Goal: Task Accomplishment & Management: Use online tool/utility

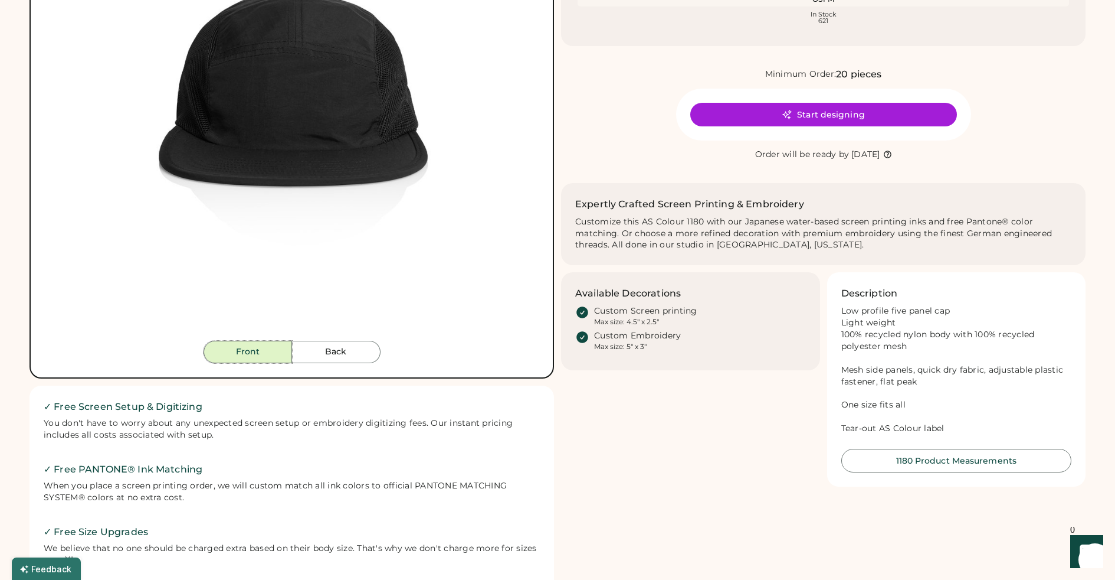
scroll to position [248, 0]
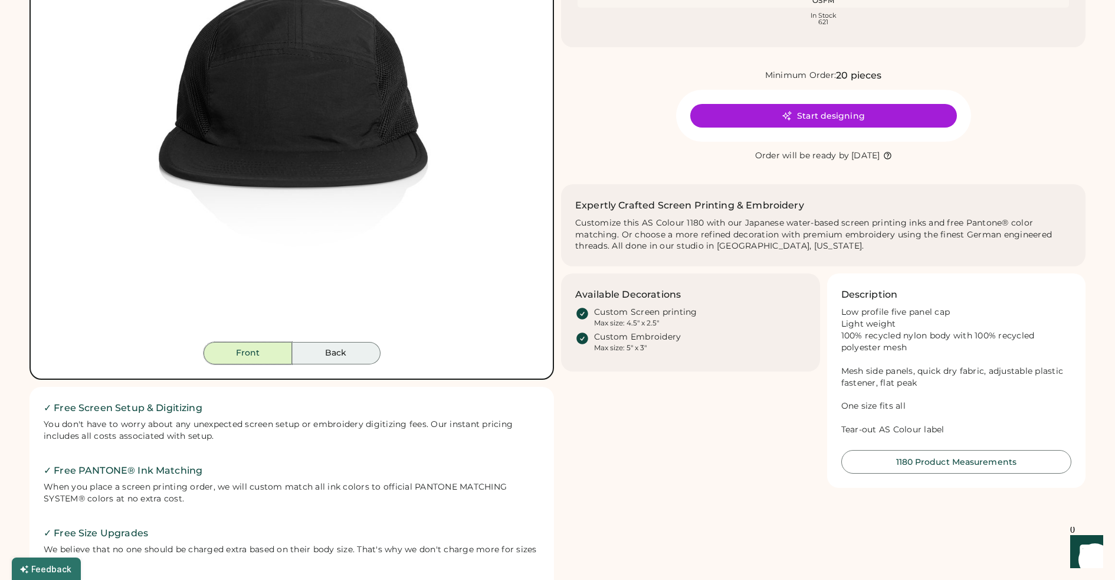
click at [314, 361] on button "Back" at bounding box center [336, 353] width 89 height 22
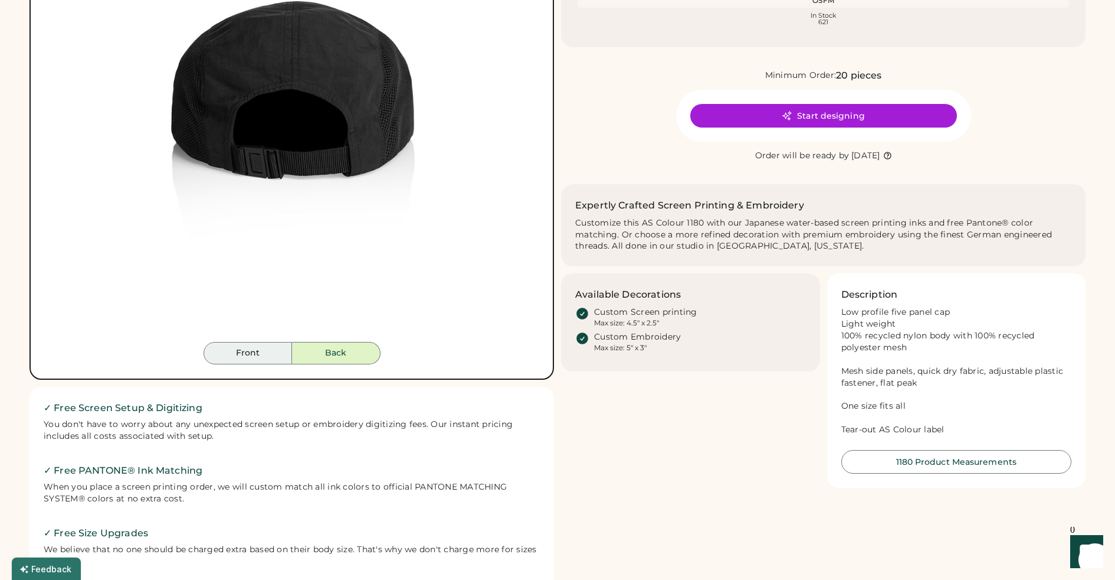
click at [253, 356] on button "Front" at bounding box center [248, 353] width 89 height 22
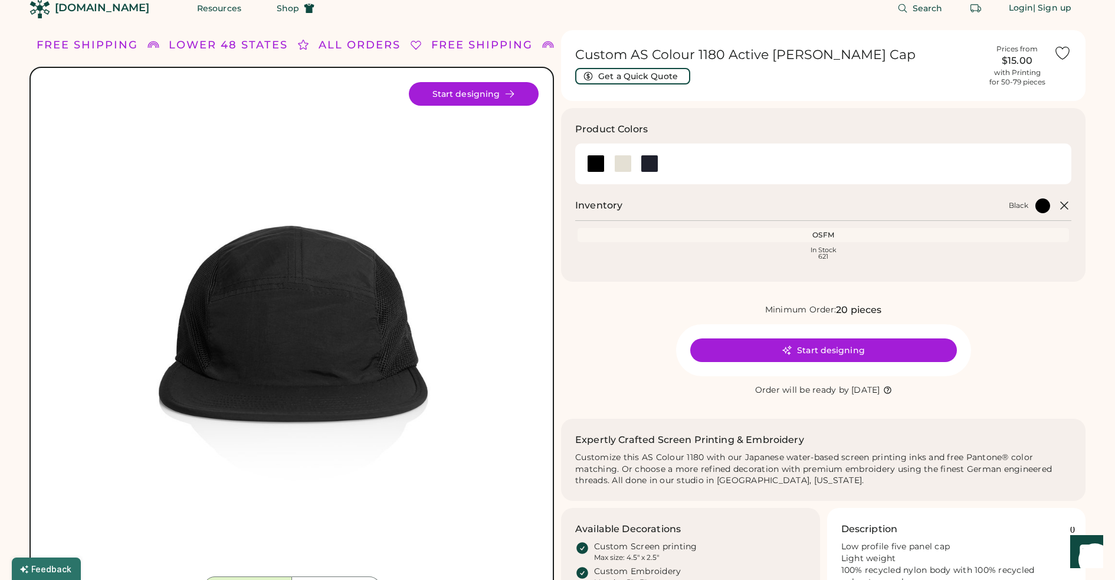
scroll to position [0, 0]
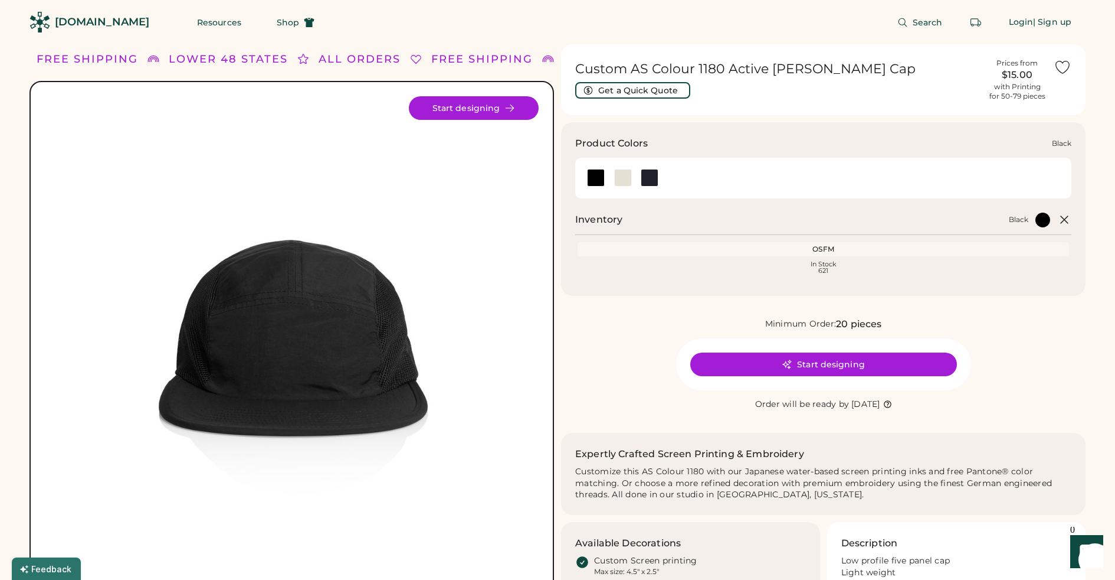
click at [599, 178] on div at bounding box center [596, 178] width 18 height 18
click at [626, 179] on div at bounding box center [623, 178] width 18 height 18
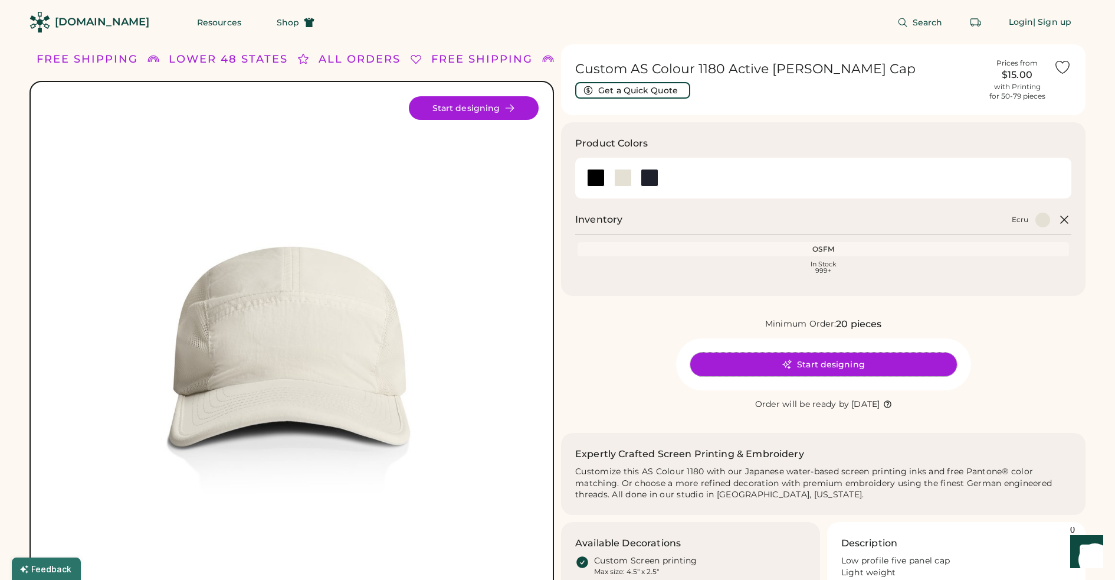
click at [845, 364] on button "Start designing" at bounding box center [824, 364] width 267 height 24
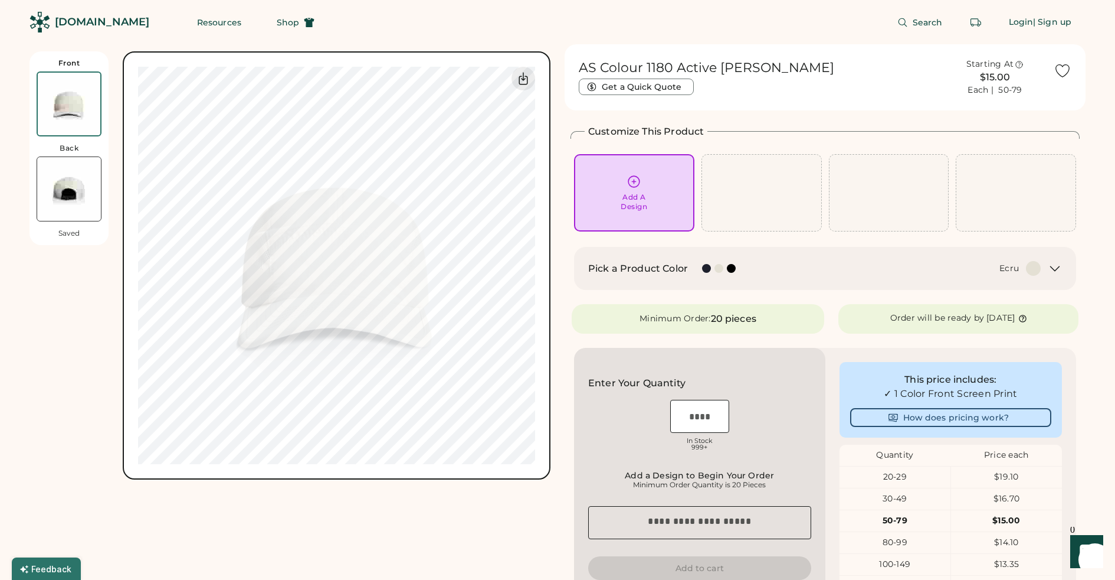
click at [719, 269] on div at bounding box center [719, 268] width 9 height 9
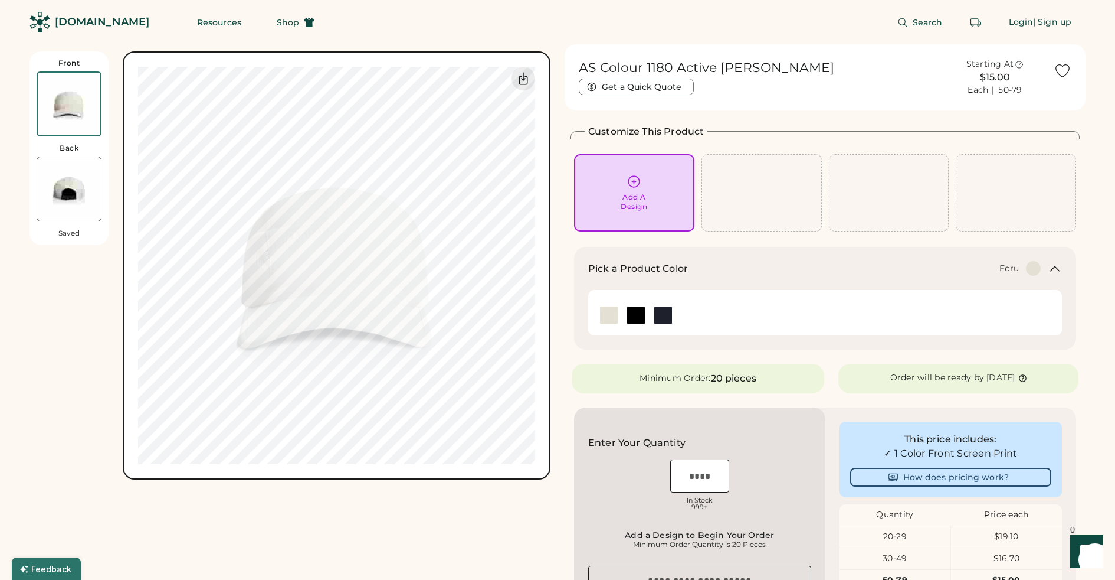
click at [612, 315] on img at bounding box center [609, 315] width 18 height 18
click at [652, 192] on div "Add A Design" at bounding box center [635, 192] width 104 height 37
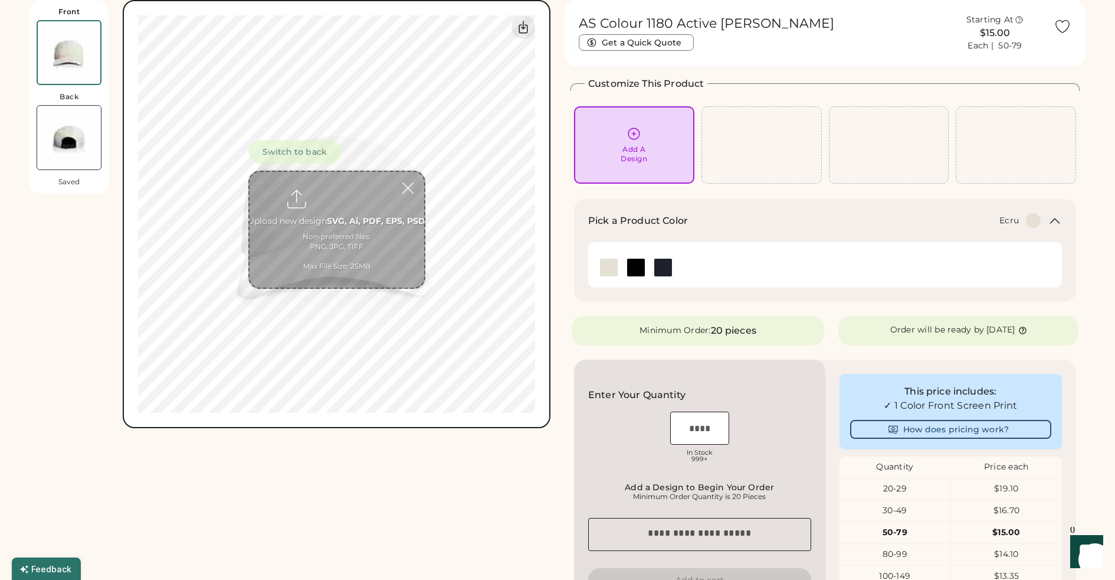
scroll to position [51, 0]
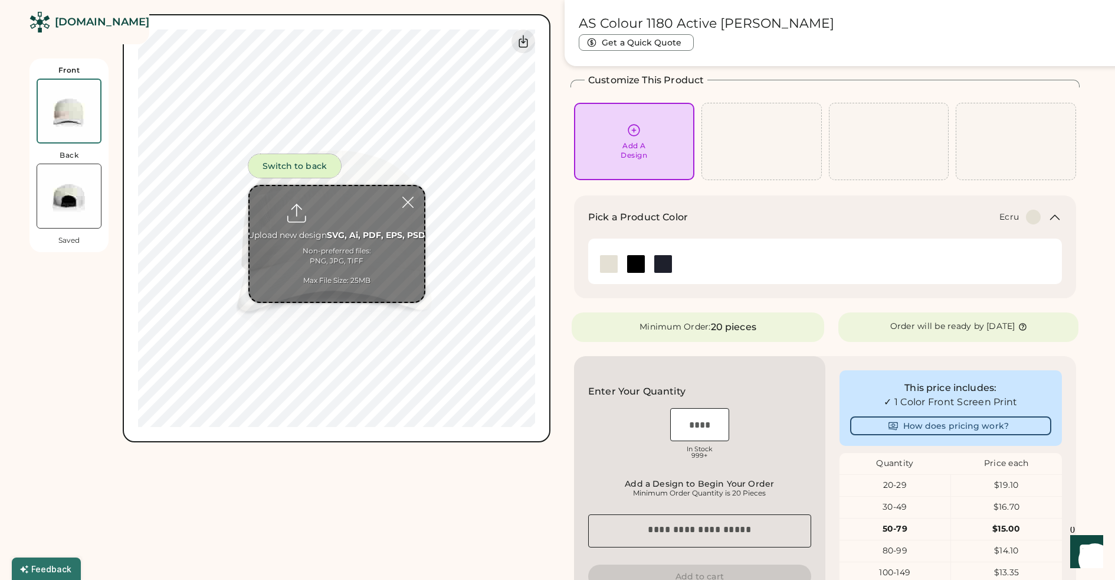
click at [289, 171] on button "Switch to back" at bounding box center [294, 166] width 93 height 24
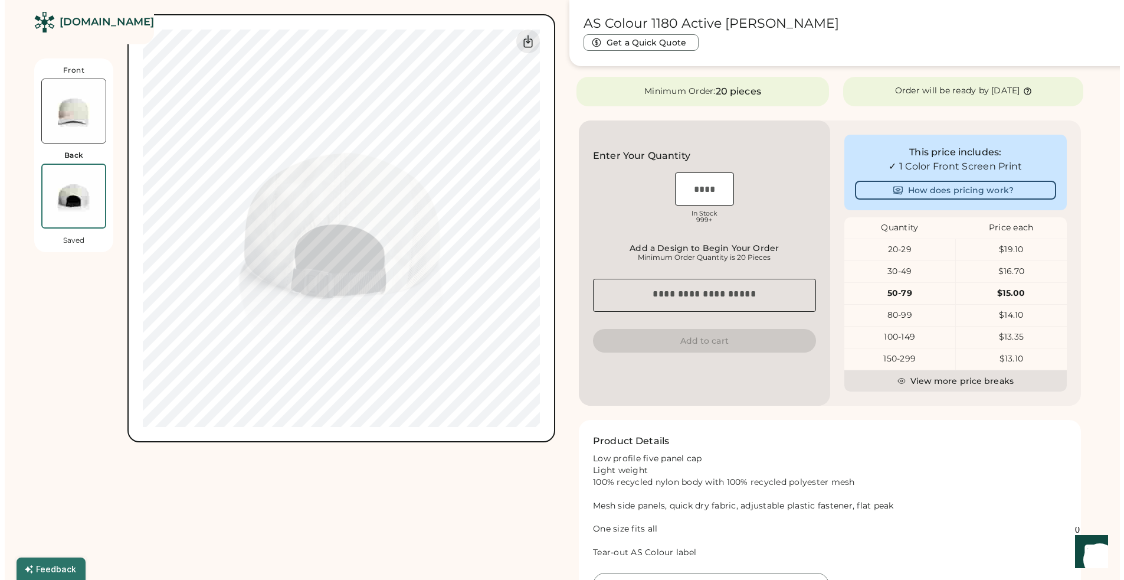
scroll to position [543, 0]
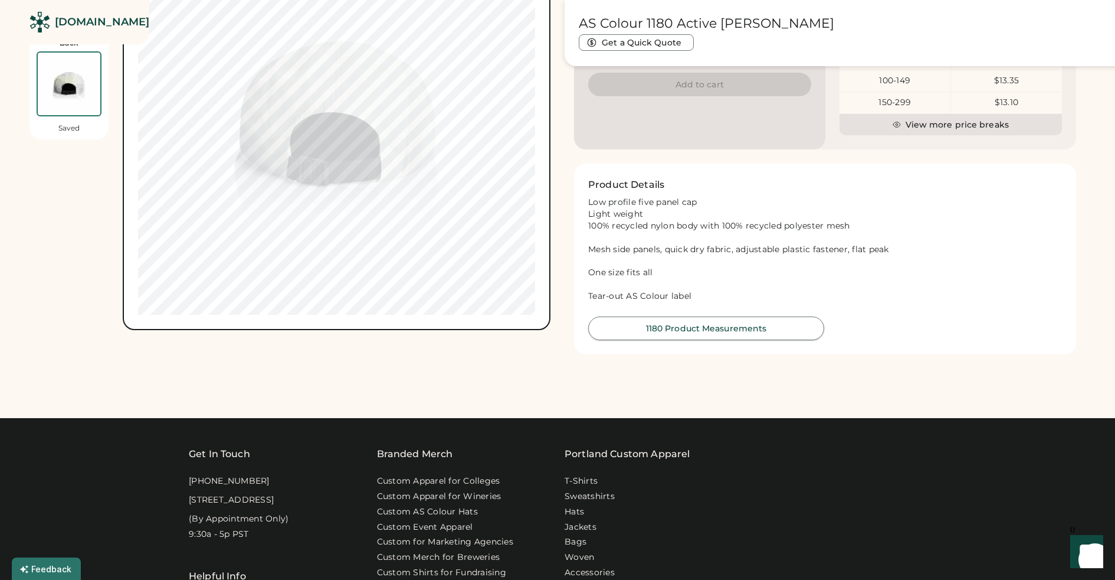
click at [659, 329] on button "1180 Product Measurements" at bounding box center [706, 328] width 236 height 24
